Goal: Information Seeking & Learning: Learn about a topic

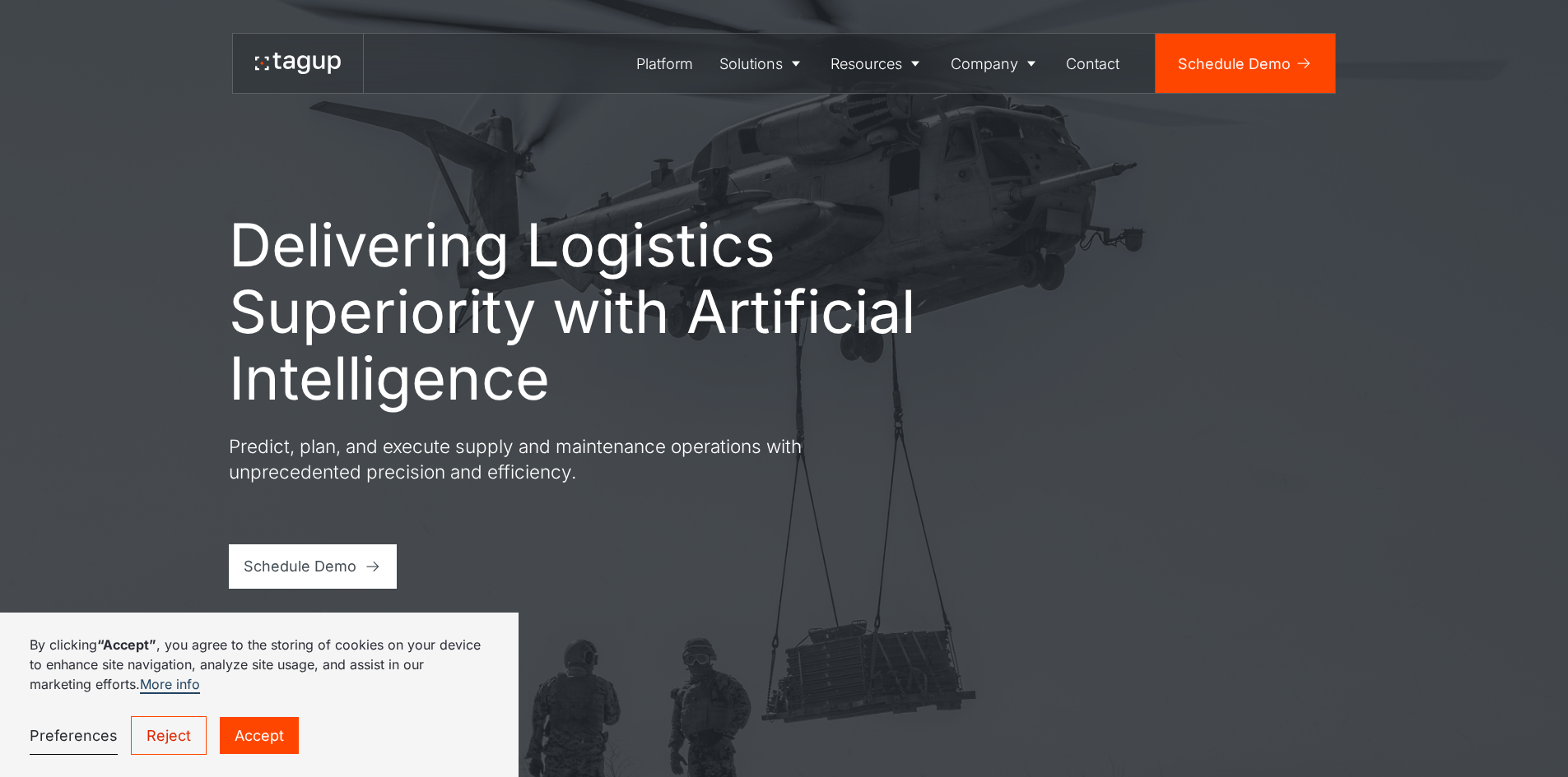
click at [165, 744] on link "Reject" at bounding box center [169, 736] width 76 height 39
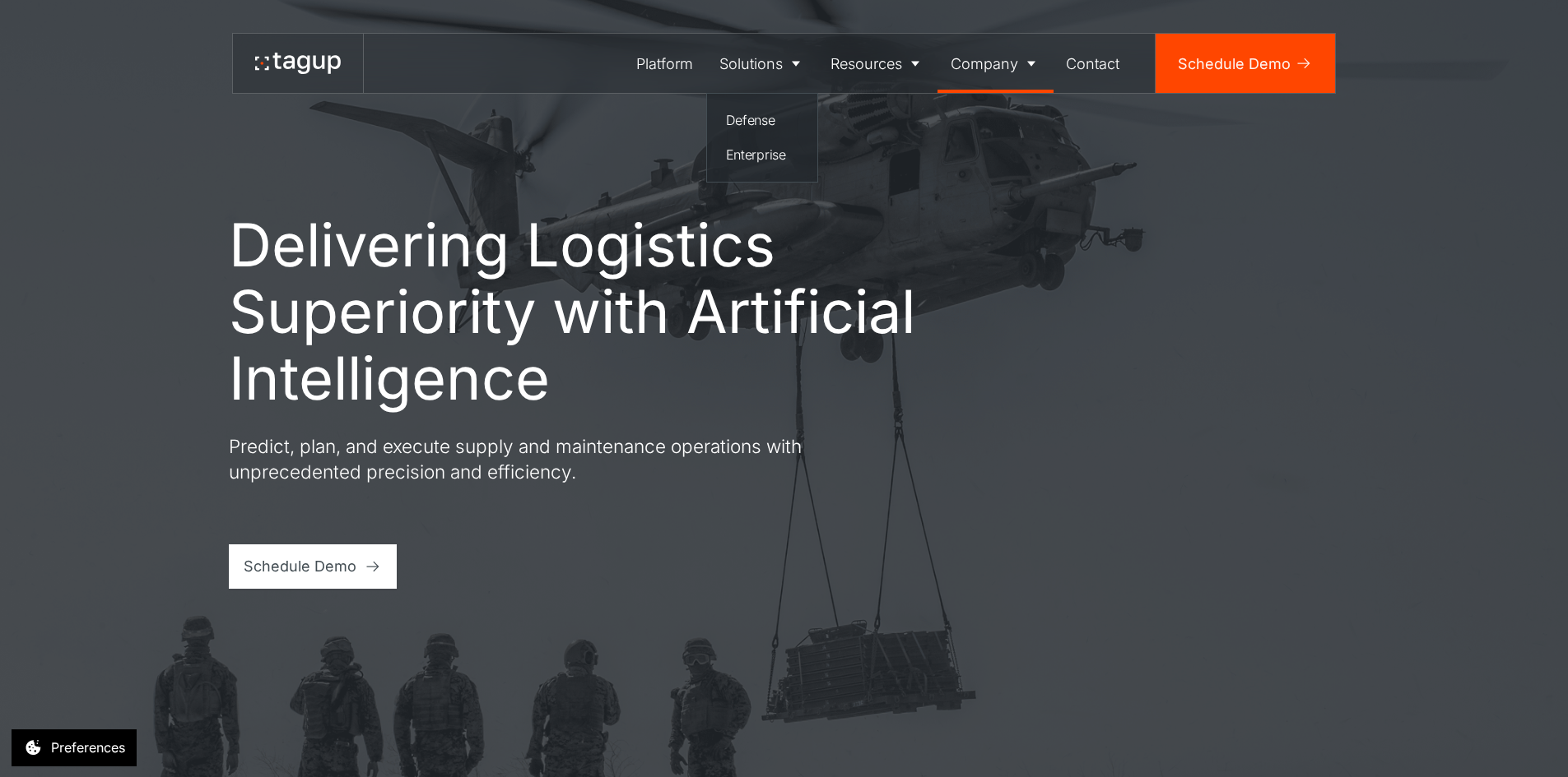
drag, startPoint x: 749, startPoint y: 118, endPoint x: 950, endPoint y: 87, distance: 203.4
click at [751, 117] on div "Defense" at bounding box center [762, 120] width 73 height 19
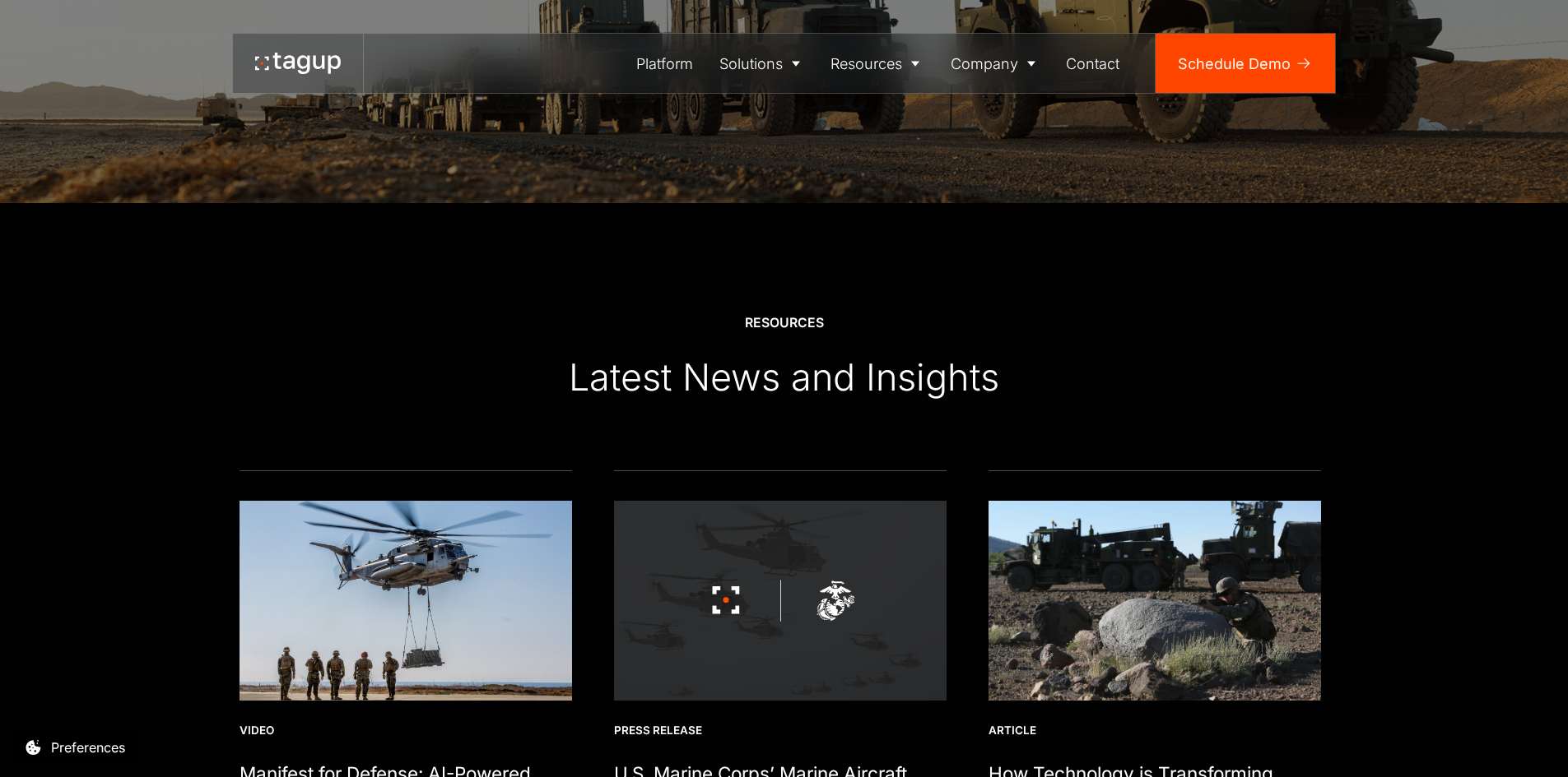
scroll to position [5045, 0]
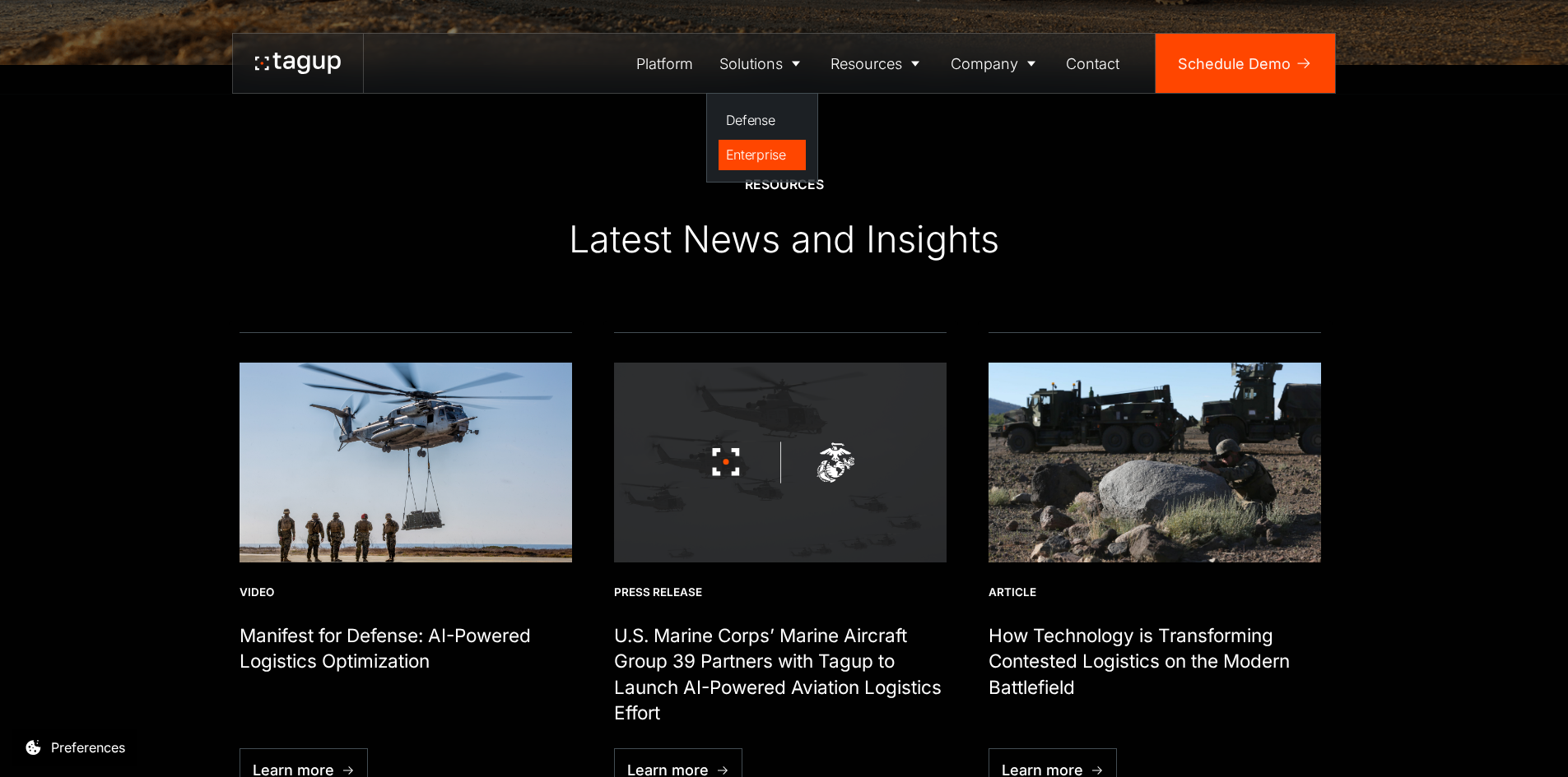
click at [750, 151] on div "Enterprise" at bounding box center [762, 154] width 73 height 19
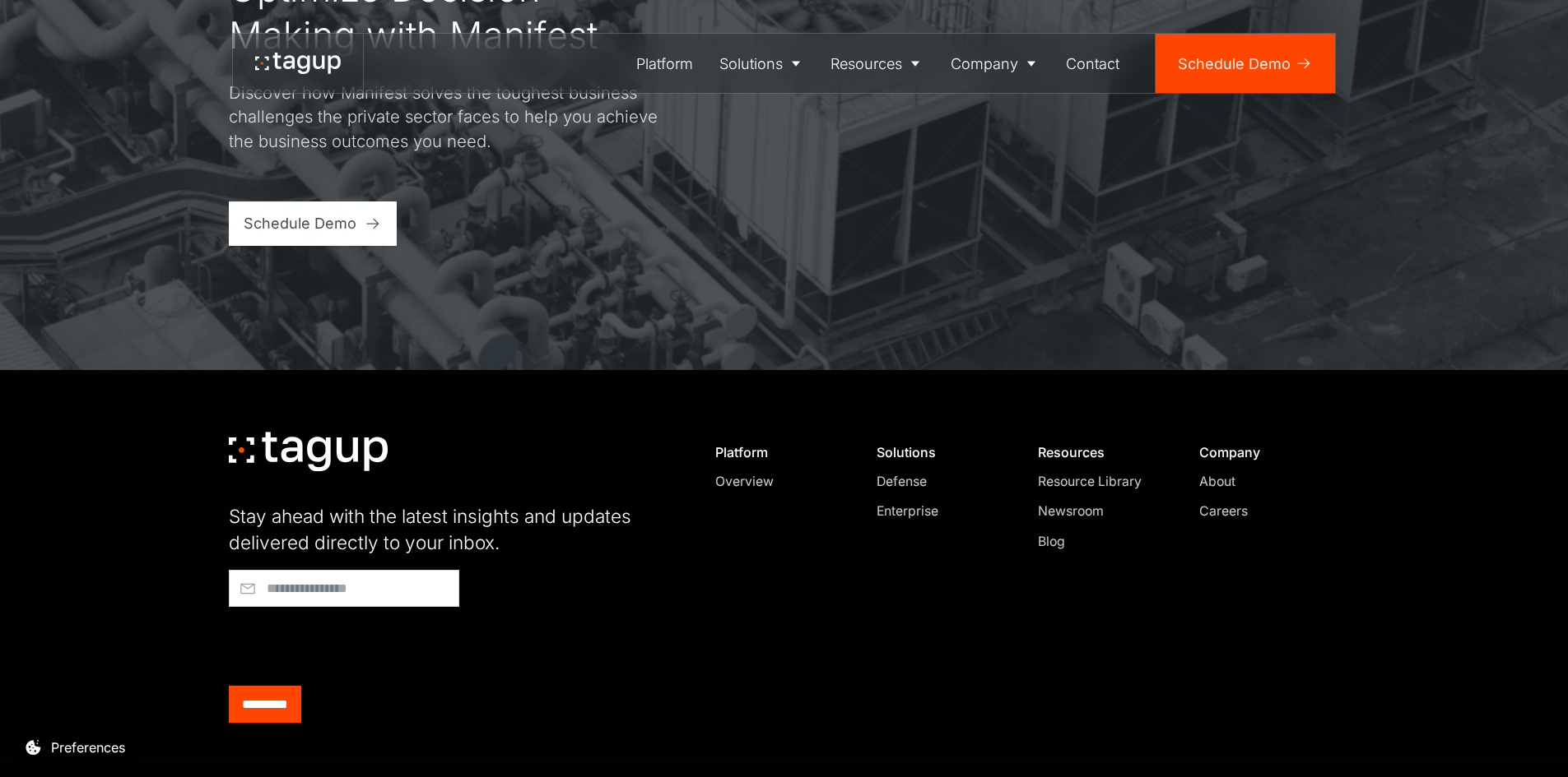
scroll to position [5490, 0]
